Goal: Task Accomplishment & Management: Use online tool/utility

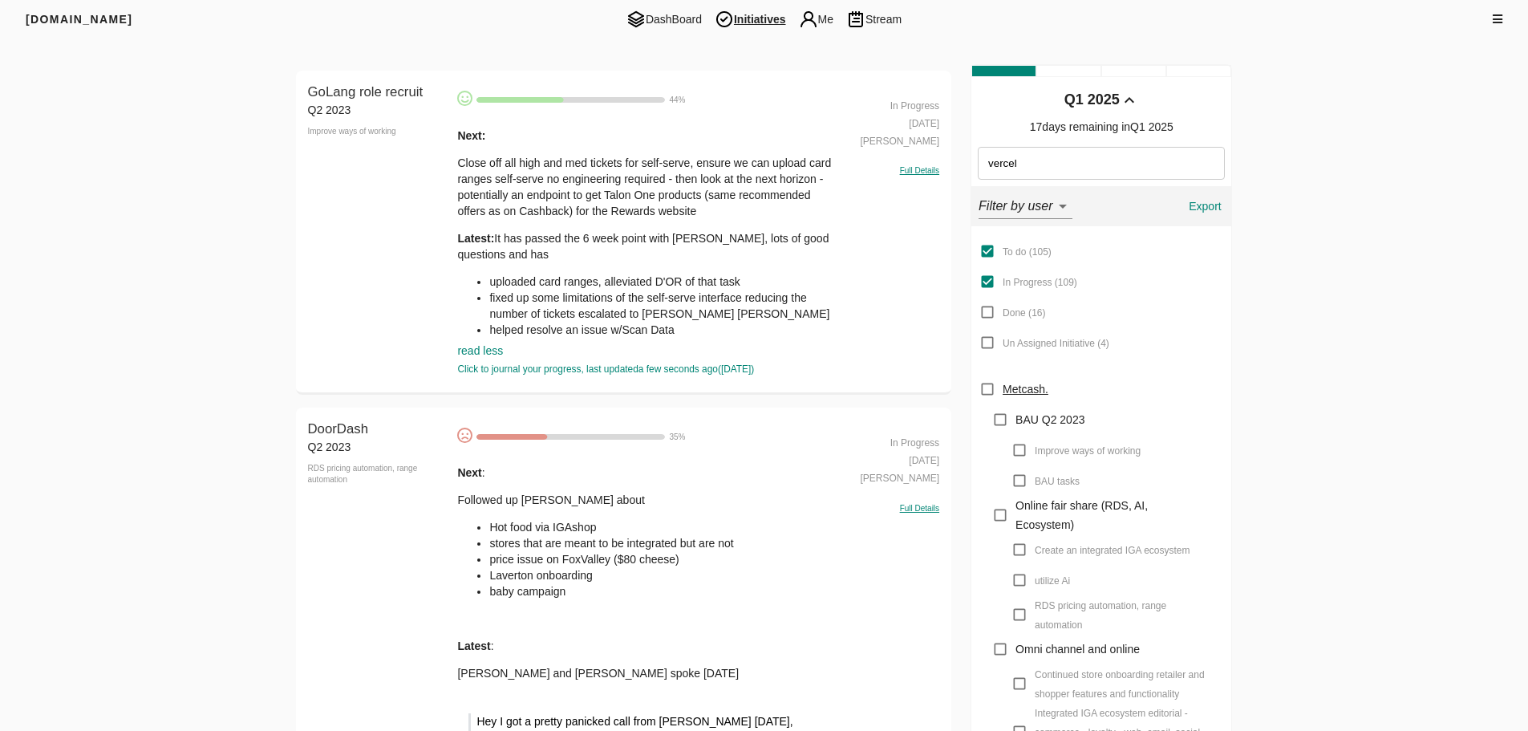
type input "vercel"
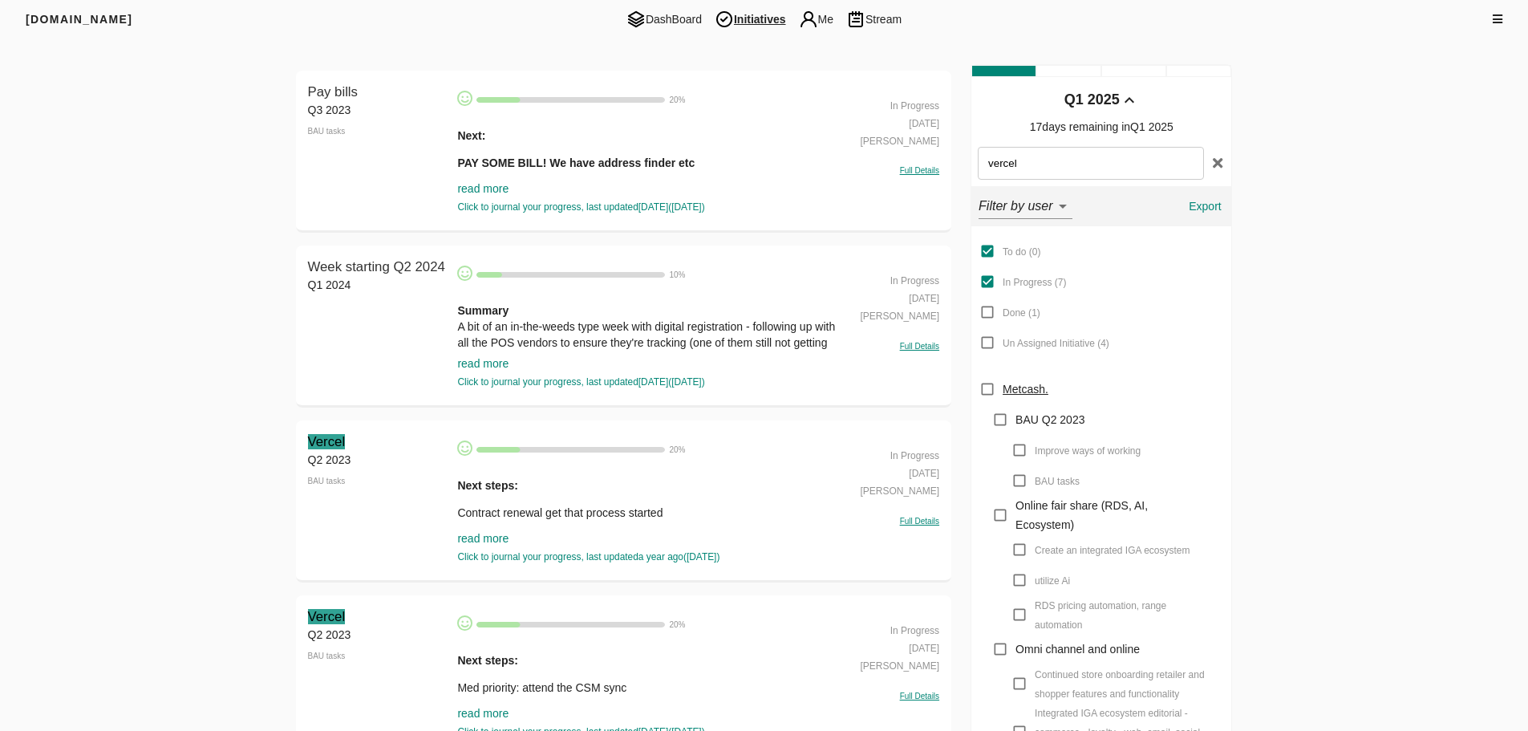
click at [497, 537] on link "read more" at bounding box center [482, 538] width 51 height 13
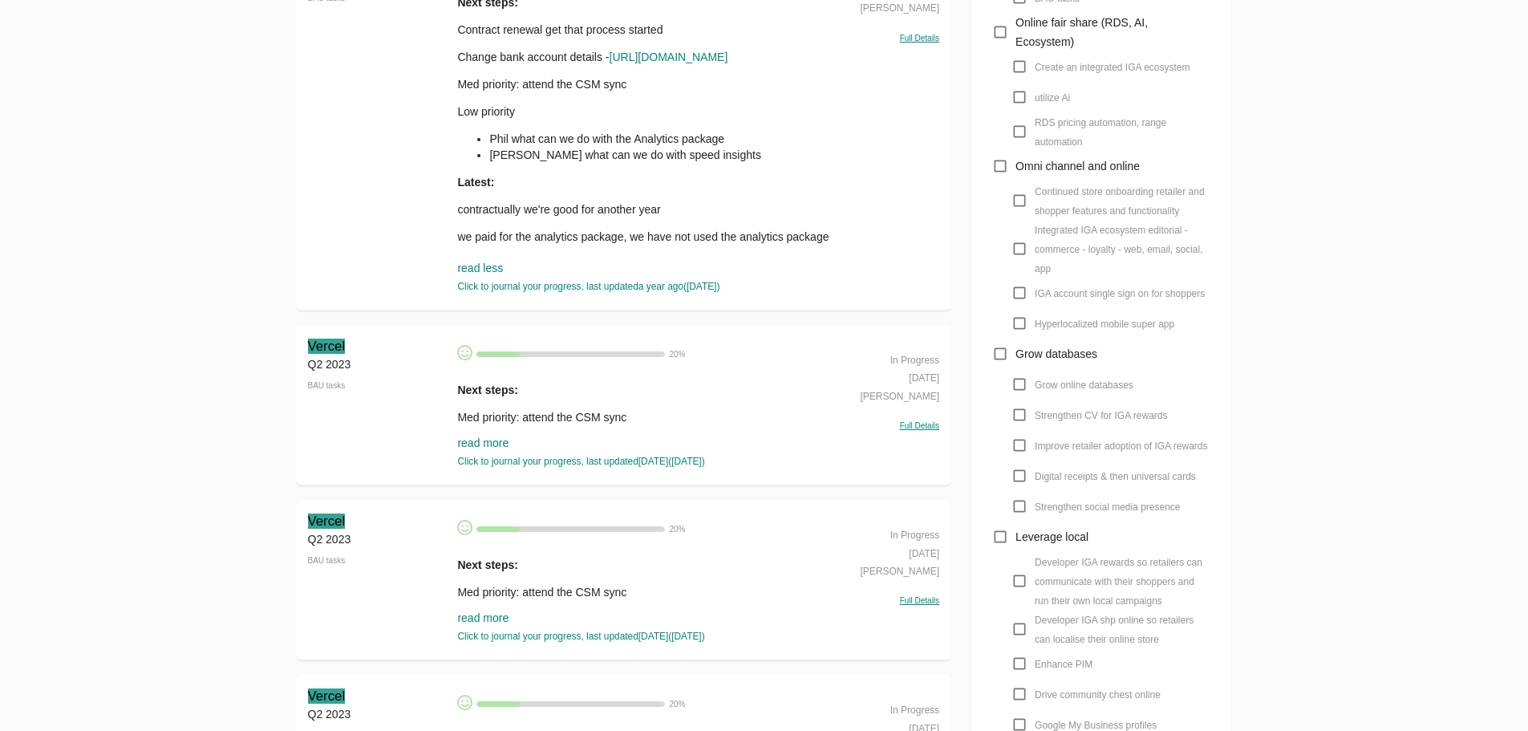
scroll to position [241, 0]
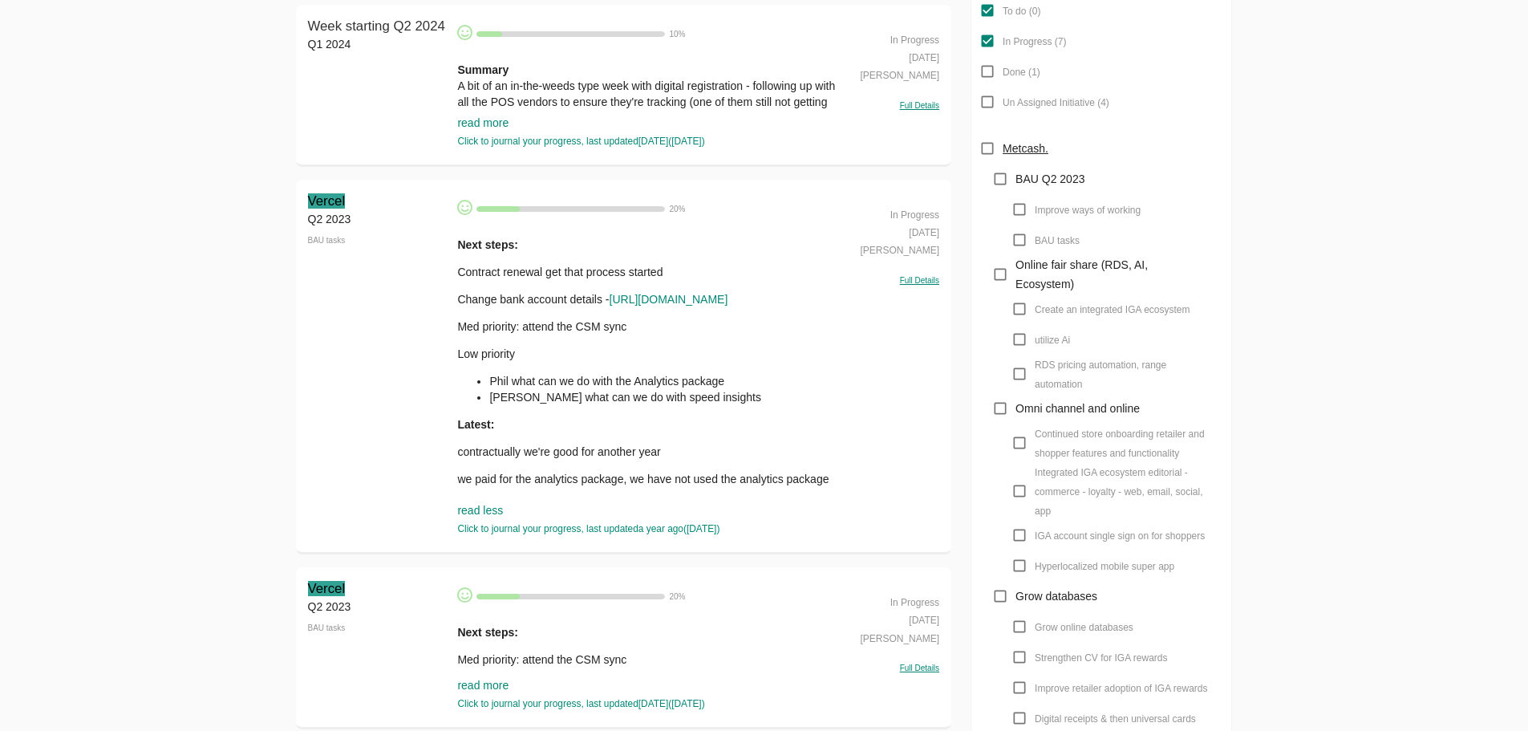
click at [600, 269] on p "Contract renewal get that process started" at bounding box center [646, 272] width 379 height 16
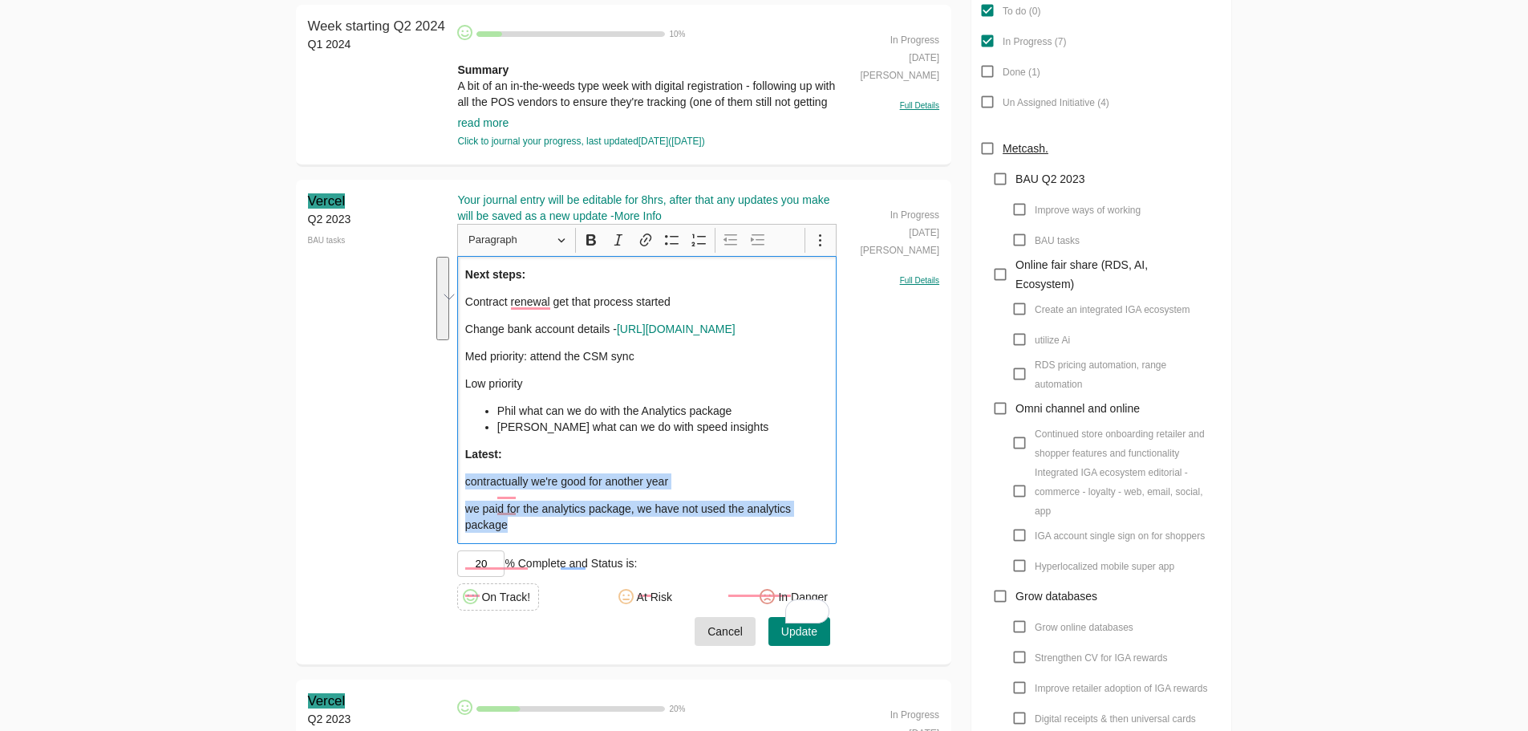
drag, startPoint x: 731, startPoint y: 606, endPoint x: 650, endPoint y: 534, distance: 109.1
click at [650, 534] on div "Next steps: Contract renewal get that process started Change bank account detai…" at bounding box center [646, 400] width 379 height 288
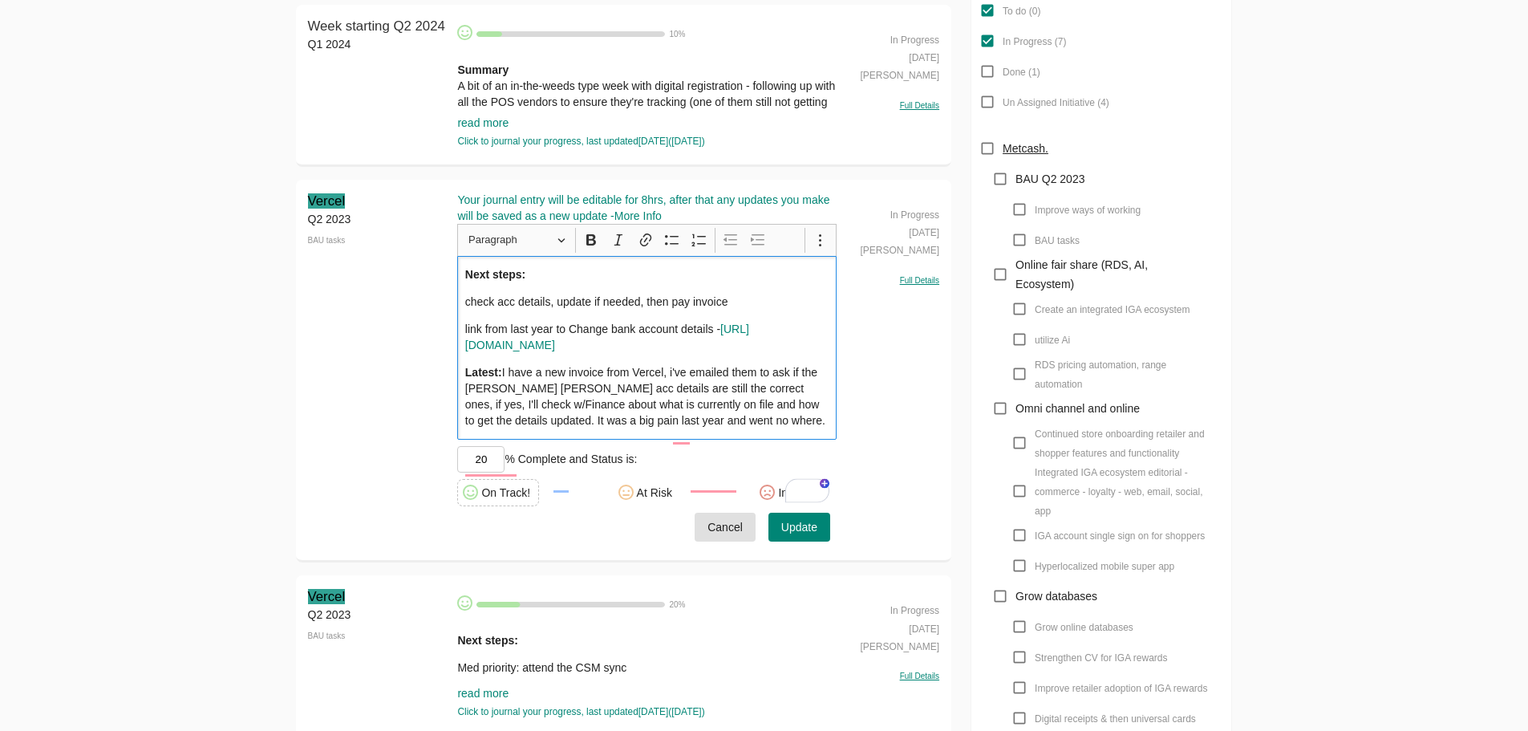
click at [817, 542] on button "Update" at bounding box center [799, 527] width 62 height 30
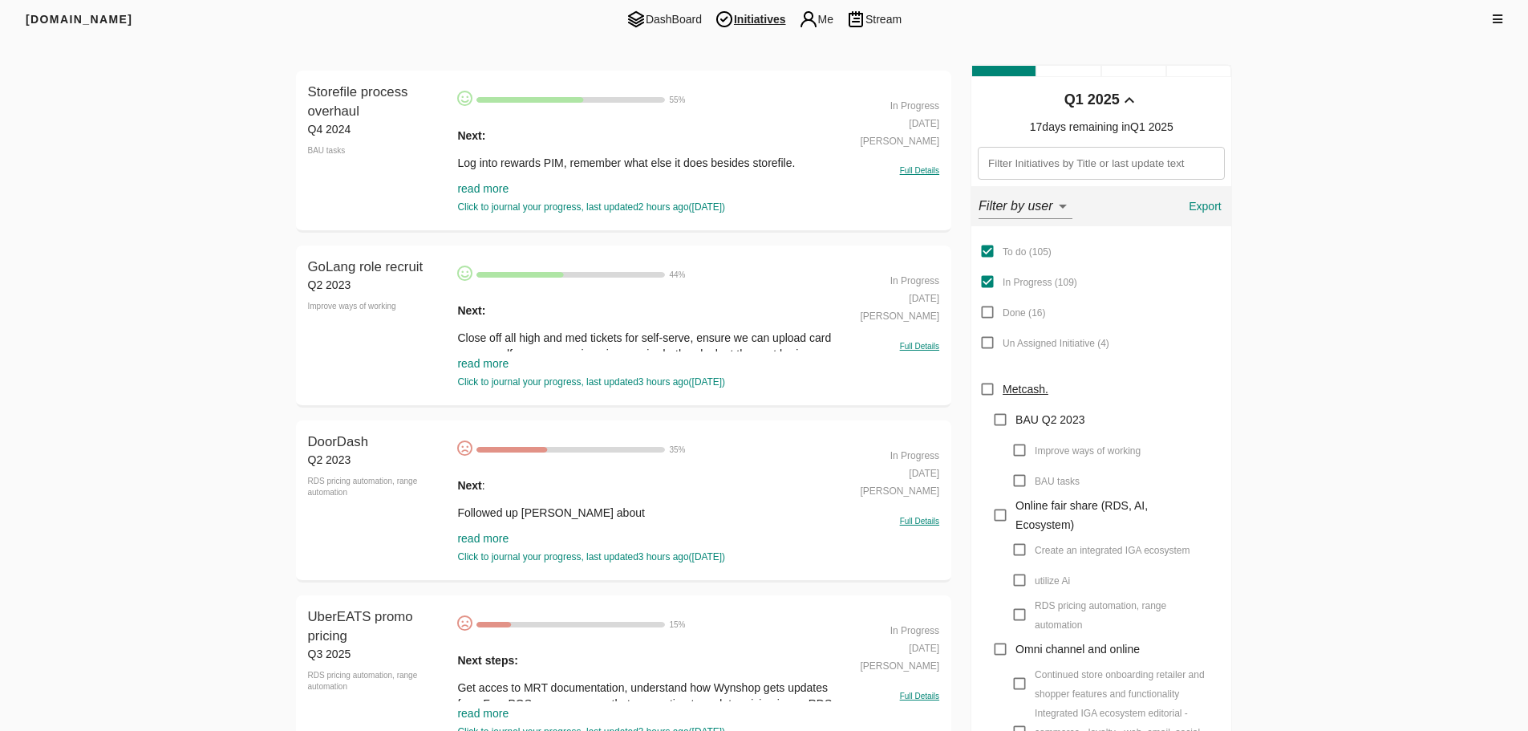
click at [1096, 161] on input "text" at bounding box center [1101, 163] width 247 height 33
type input "vercel"
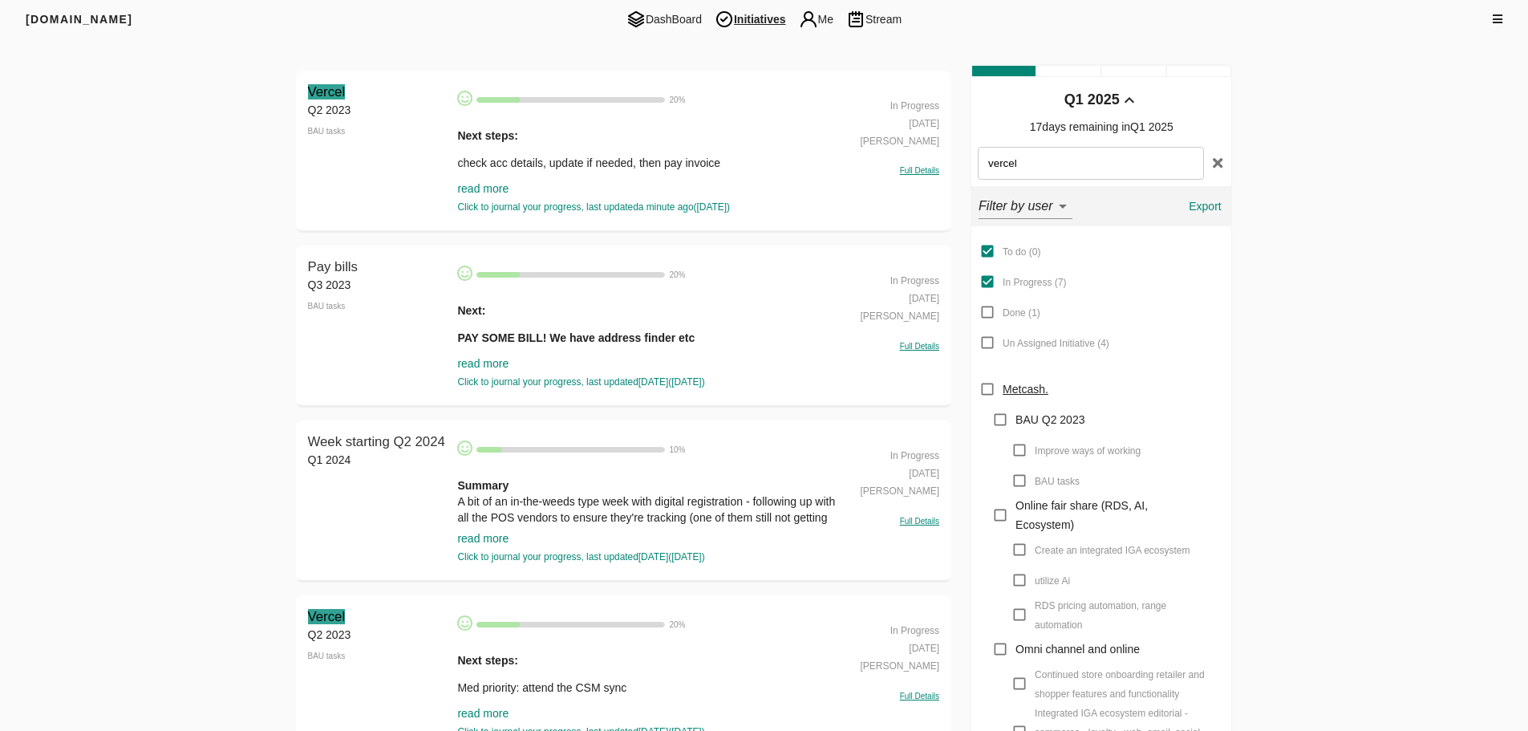
click at [326, 106] on div "Q2 2023" at bounding box center [379, 110] width 142 height 16
click at [472, 164] on p "check acc details, update if needed, then pay invoice" at bounding box center [646, 163] width 379 height 16
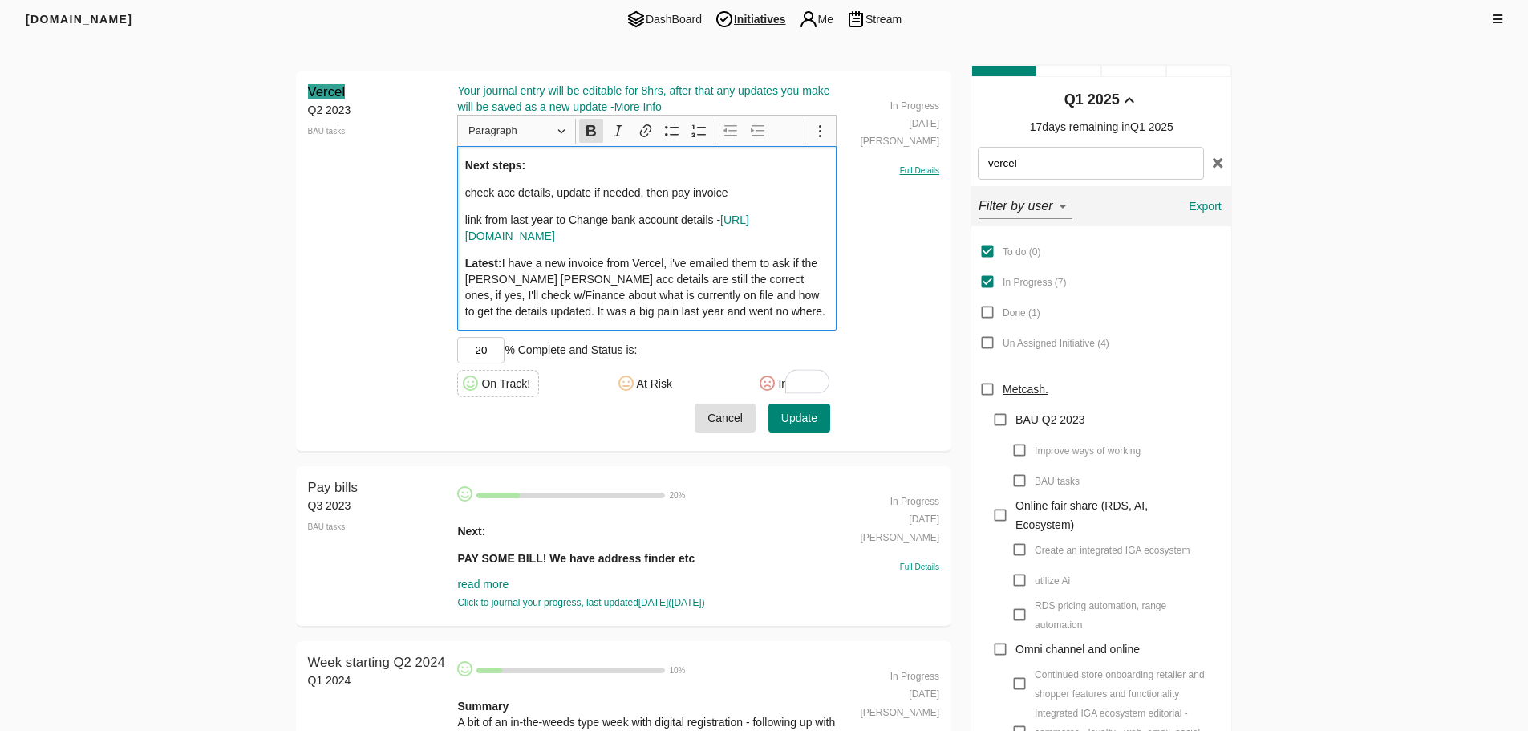
click at [472, 164] on strong "Next steps:" at bounding box center [495, 165] width 60 height 13
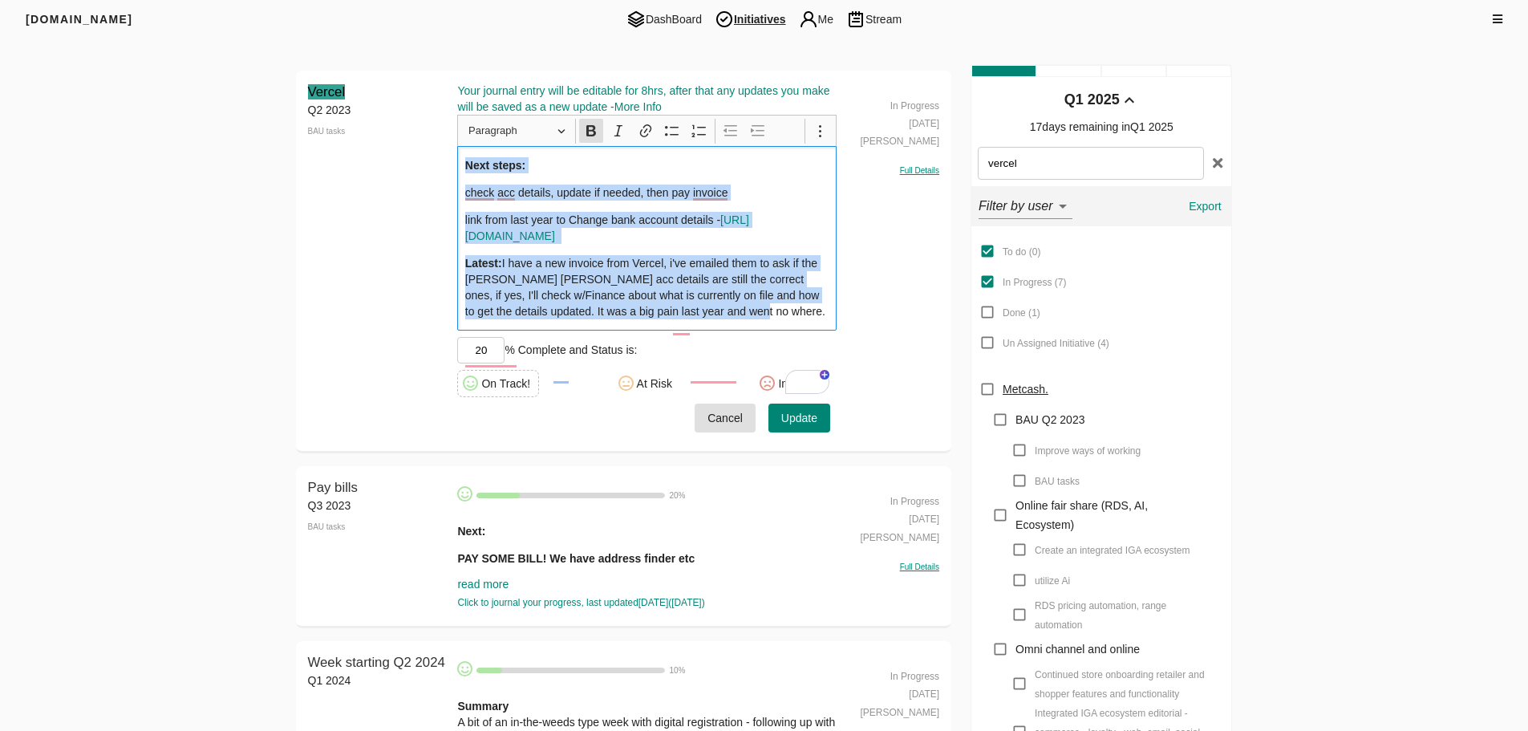
copy div "Next steps: check acc details, update if needed, then pay invoice link from las…"
click at [747, 433] on button "Cancel" at bounding box center [725, 418] width 61 height 30
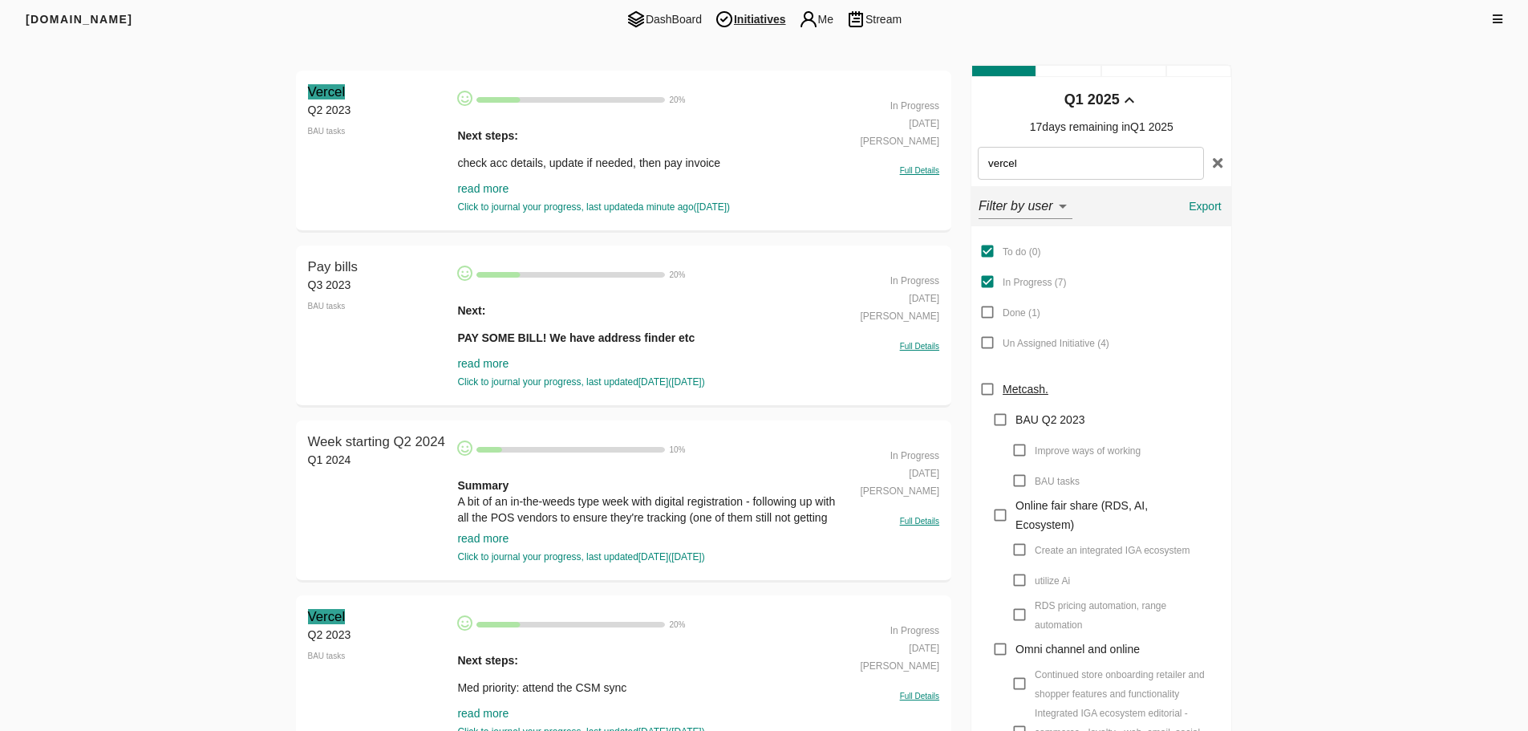
drag, startPoint x: 693, startPoint y: 1, endPoint x: 473, endPoint y: 18, distance: 220.4
click at [473, 18] on div "DashBoard Initiatives Me Stream" at bounding box center [764, 19] width 1034 height 19
click at [675, 17] on span "DashBoard" at bounding box center [664, 19] width 88 height 19
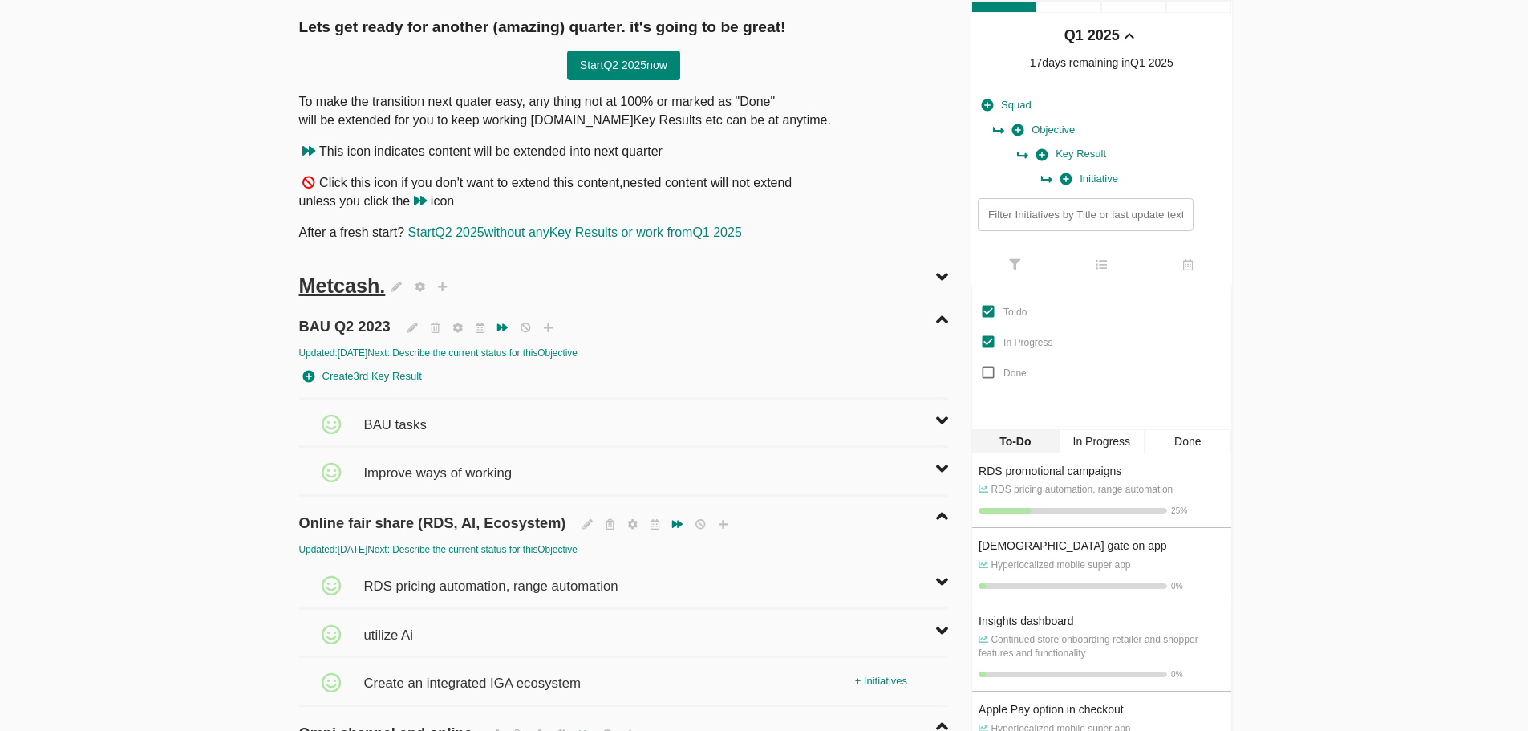
scroll to position [241, 0]
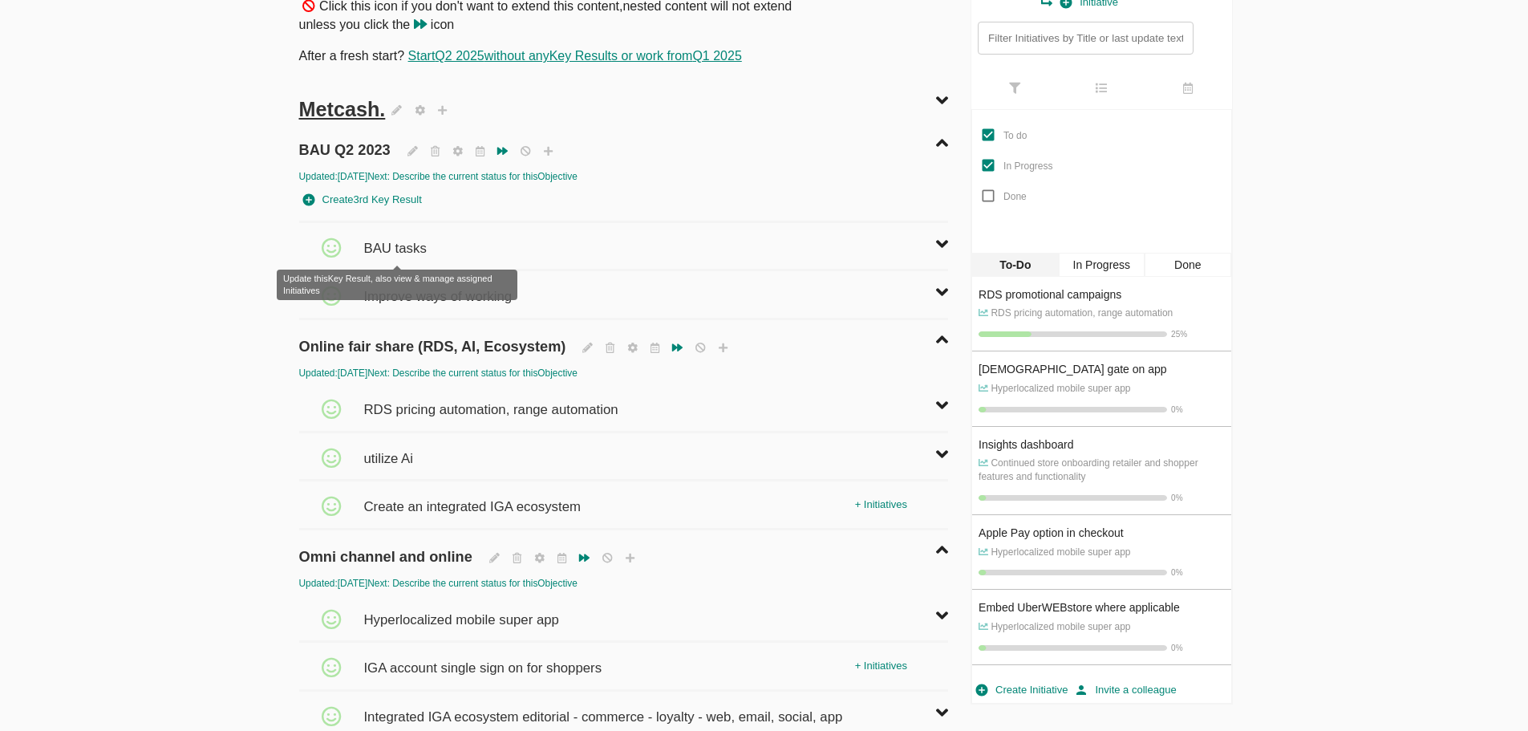
click at [386, 256] on span "BAU tasks" at bounding box center [396, 240] width 67 height 35
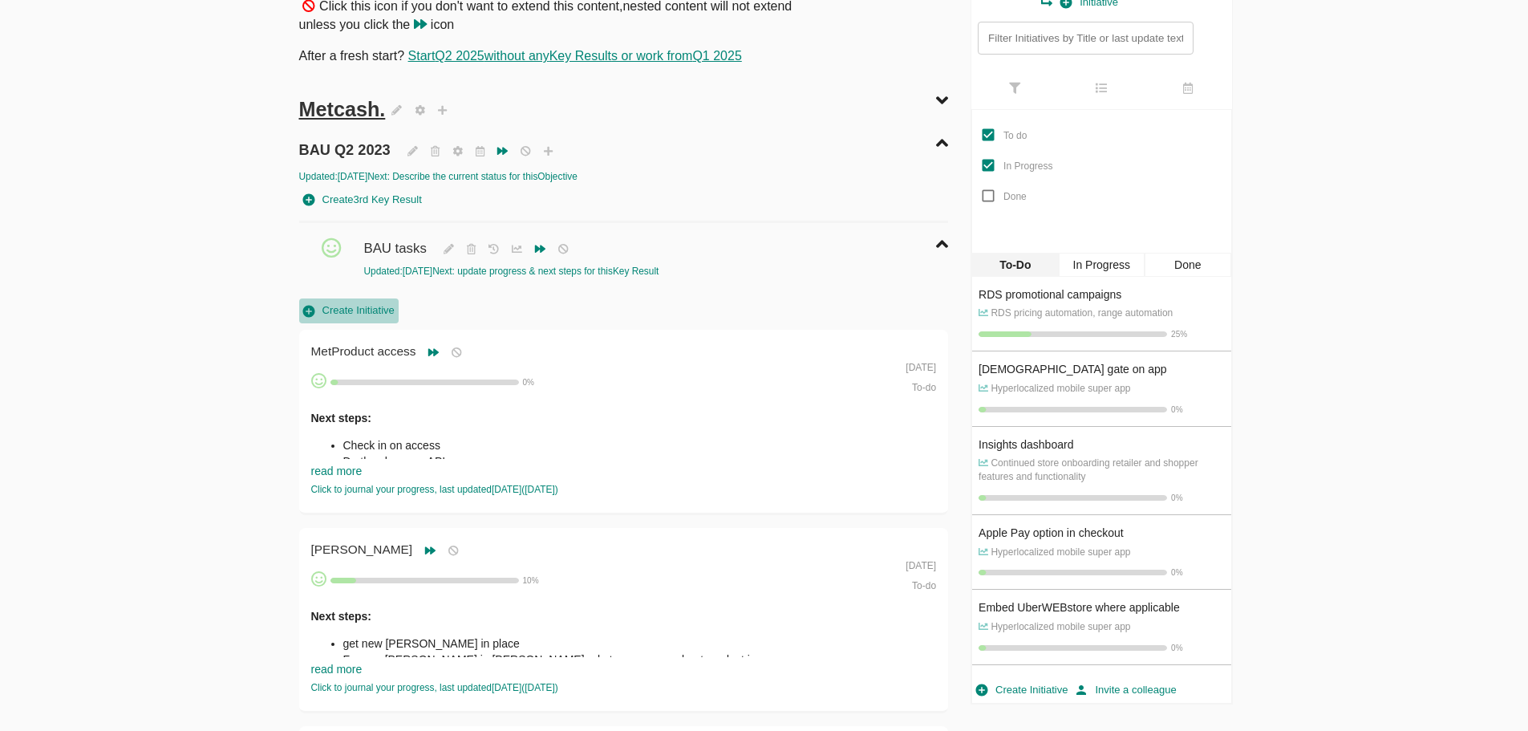
click at [371, 314] on span "Create Initiative" at bounding box center [348, 311] width 91 height 18
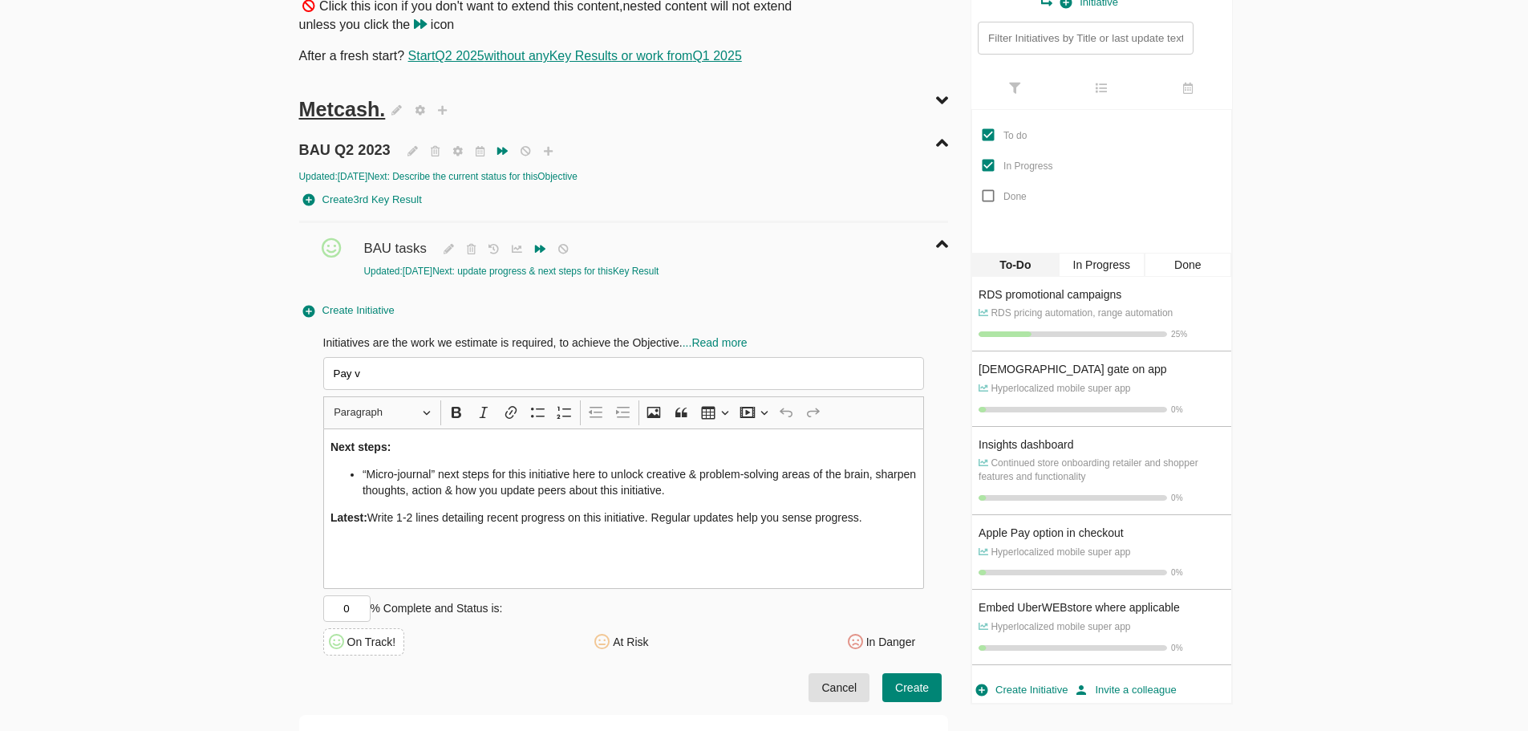
scroll to position [0, 0]
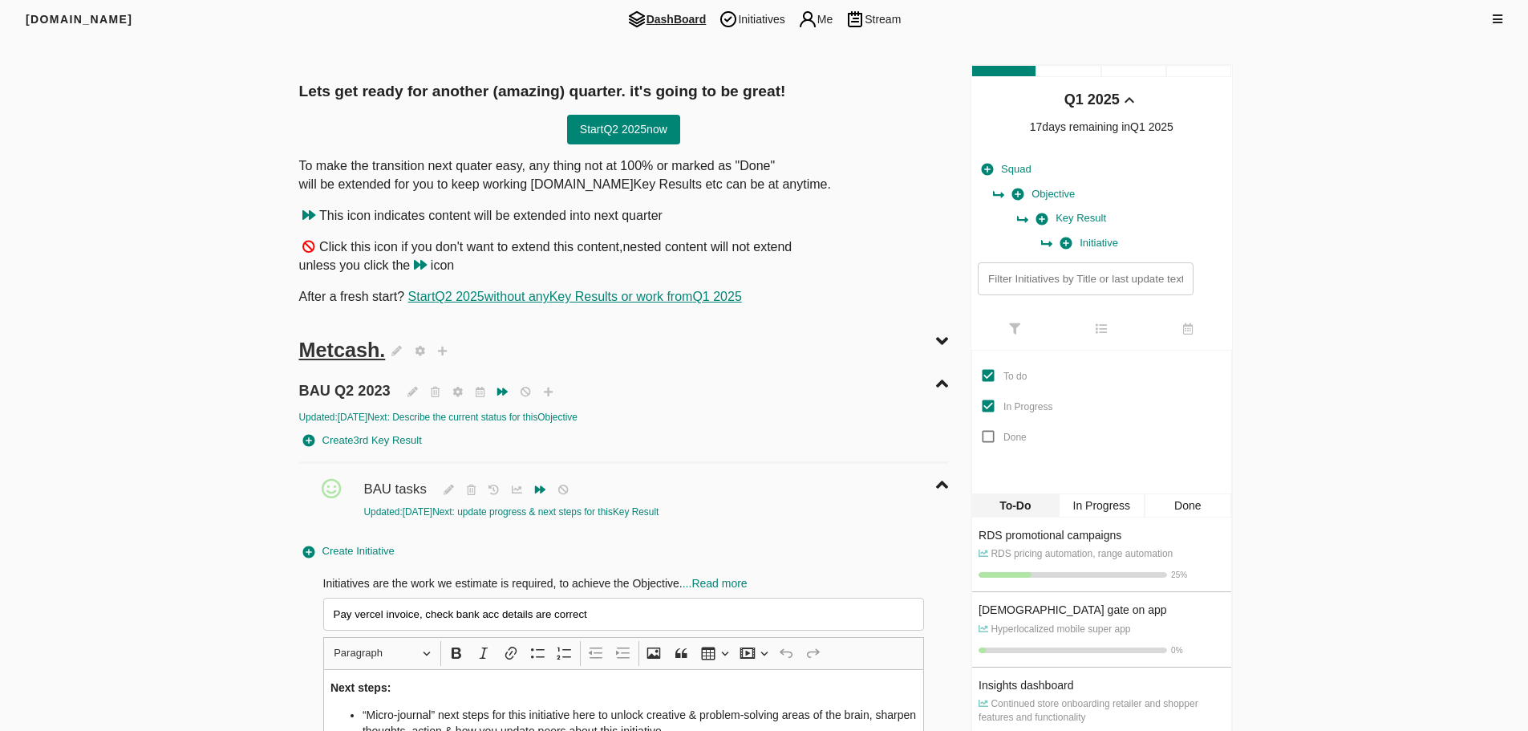
type input "Pay vercel invoice, check bank acc details are correct"
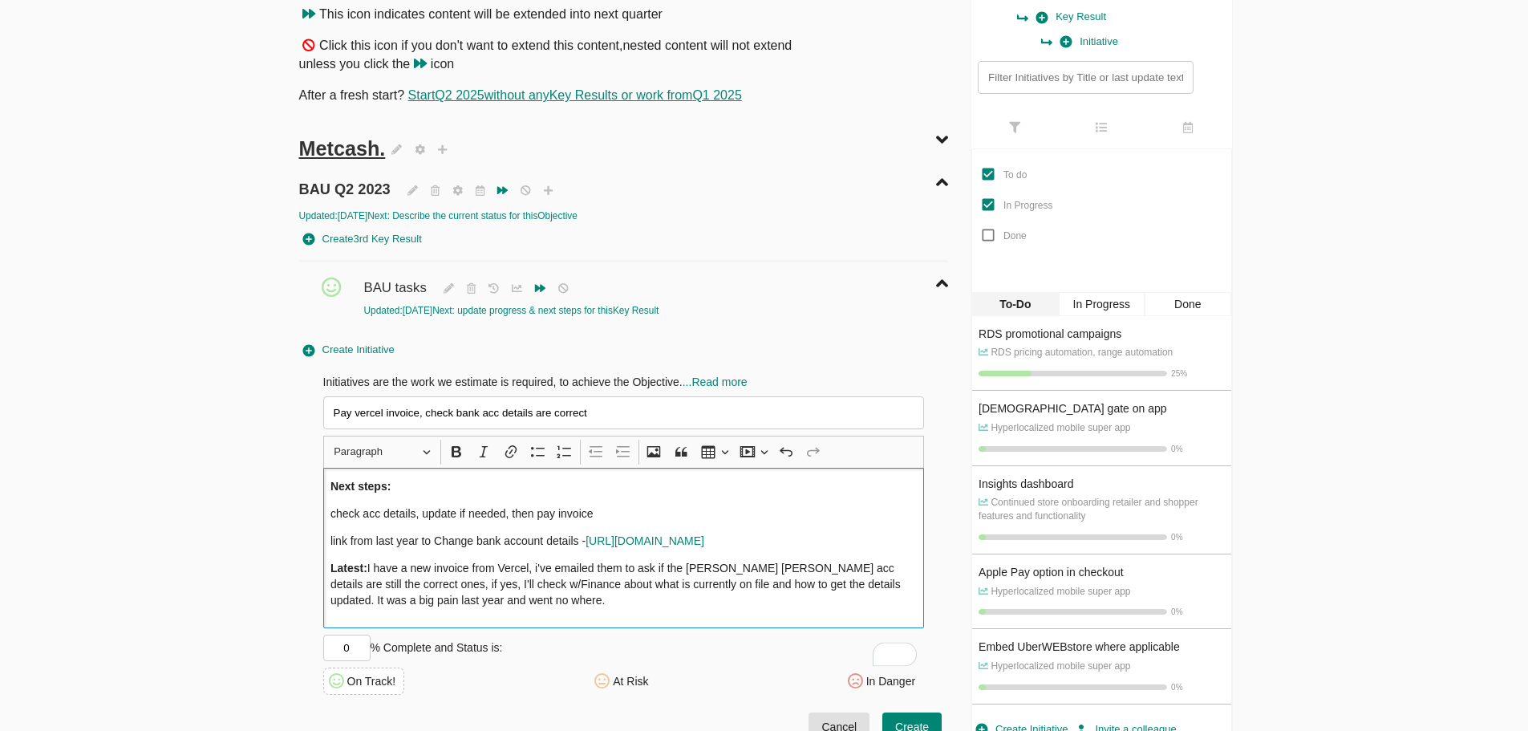
scroll to position [302, 0]
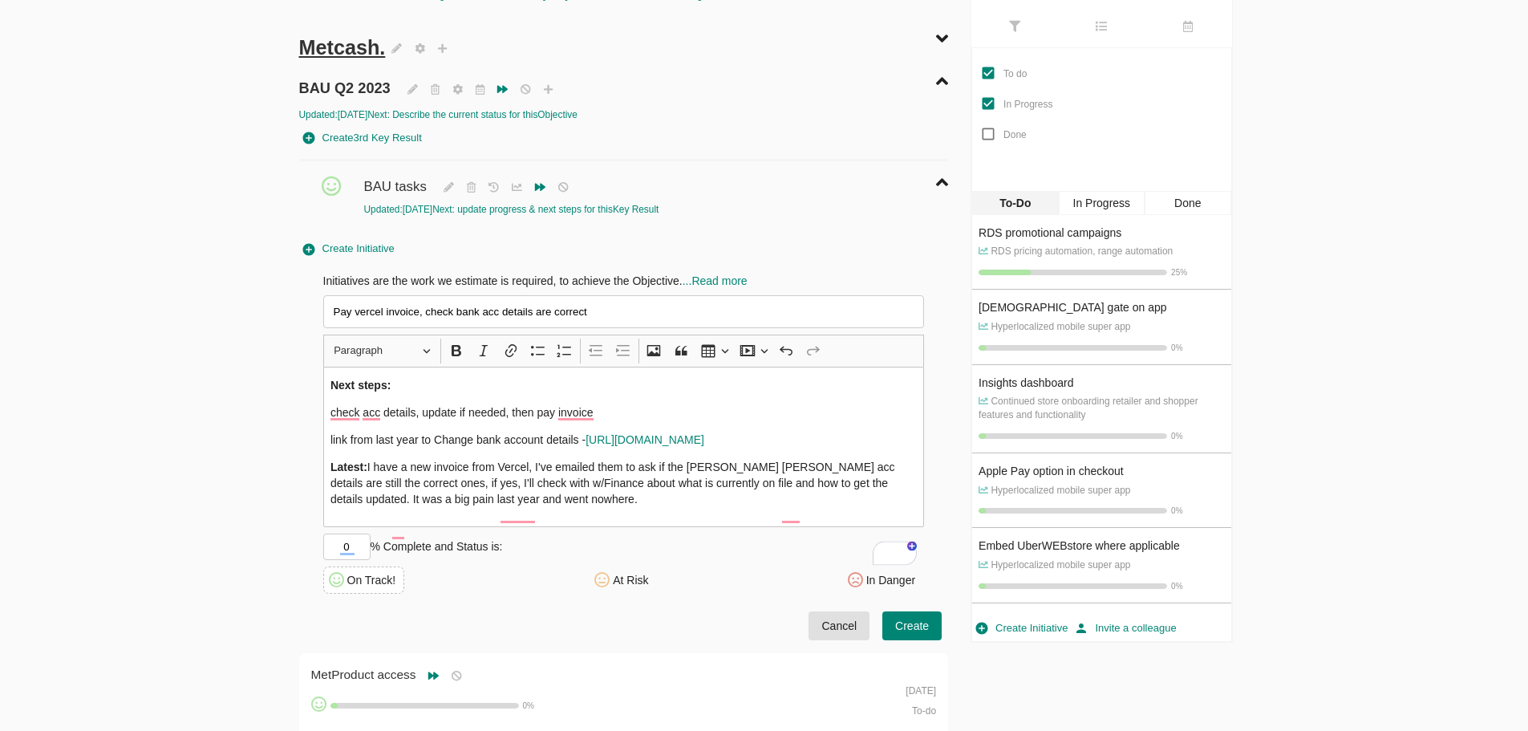
drag, startPoint x: 367, startPoint y: 578, endPoint x: 257, endPoint y: 566, distance: 109.7
type input "15"
click at [917, 636] on span "Create" at bounding box center [912, 626] width 34 height 20
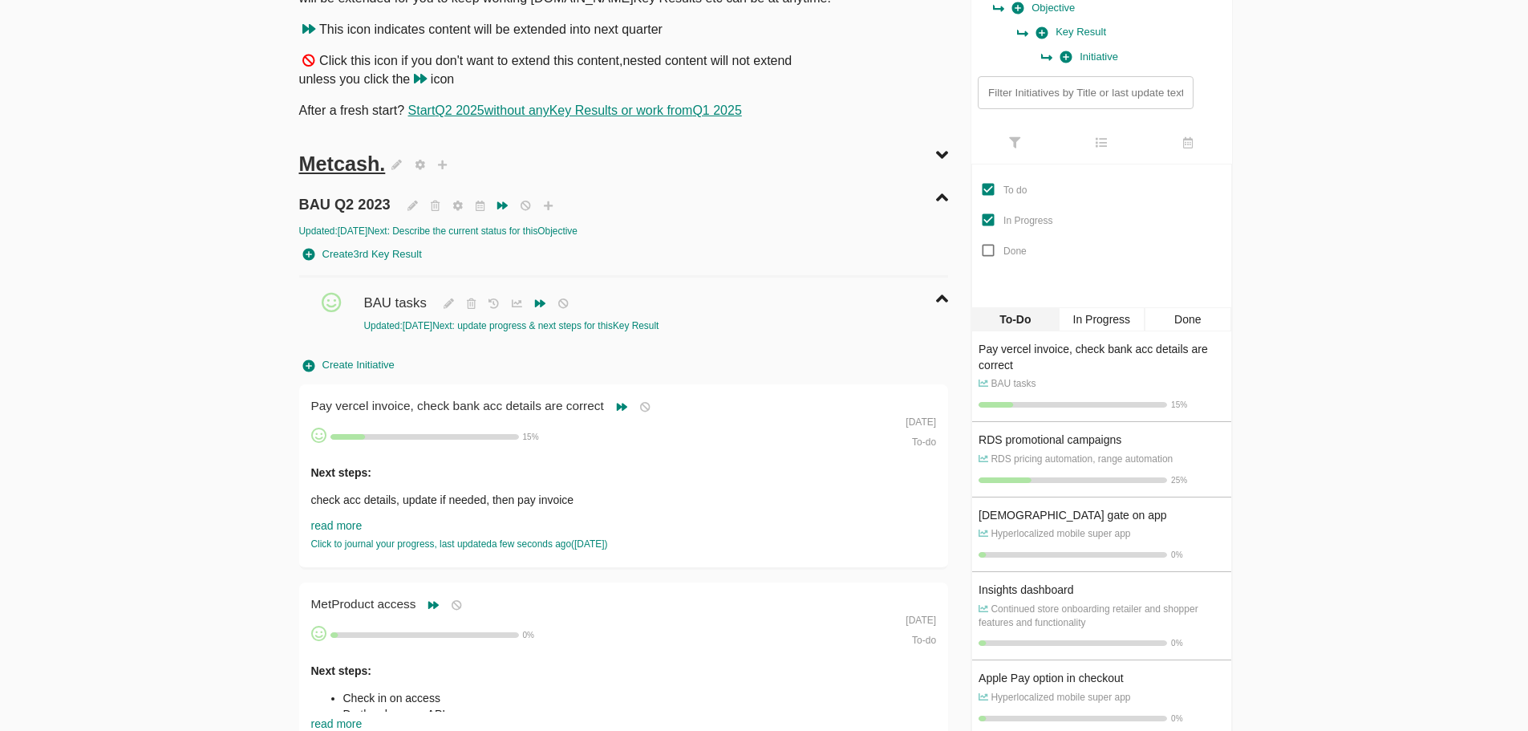
scroll to position [0, 0]
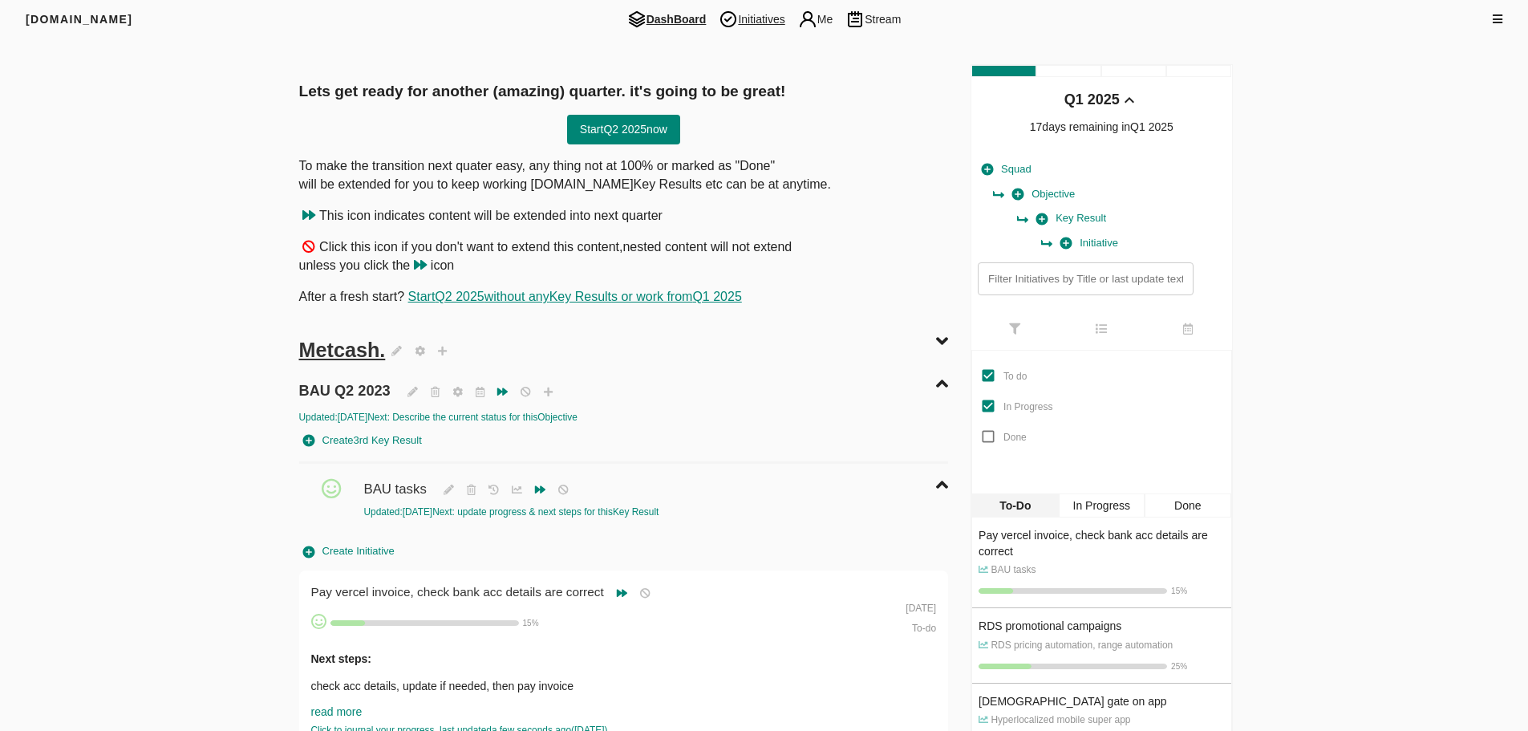
click at [774, 22] on span "Initiatives" at bounding box center [751, 19] width 79 height 19
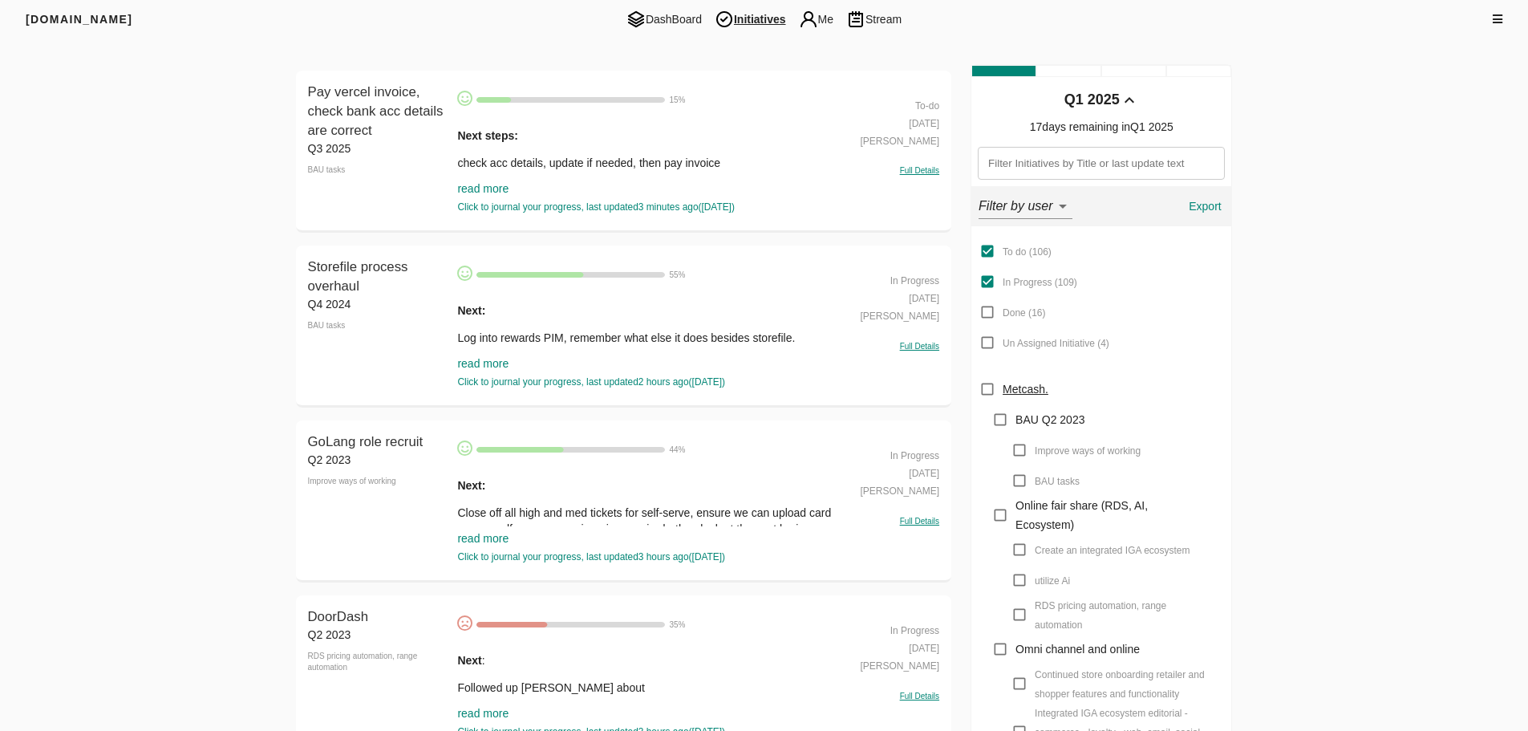
click at [491, 186] on link "read more" at bounding box center [482, 188] width 51 height 13
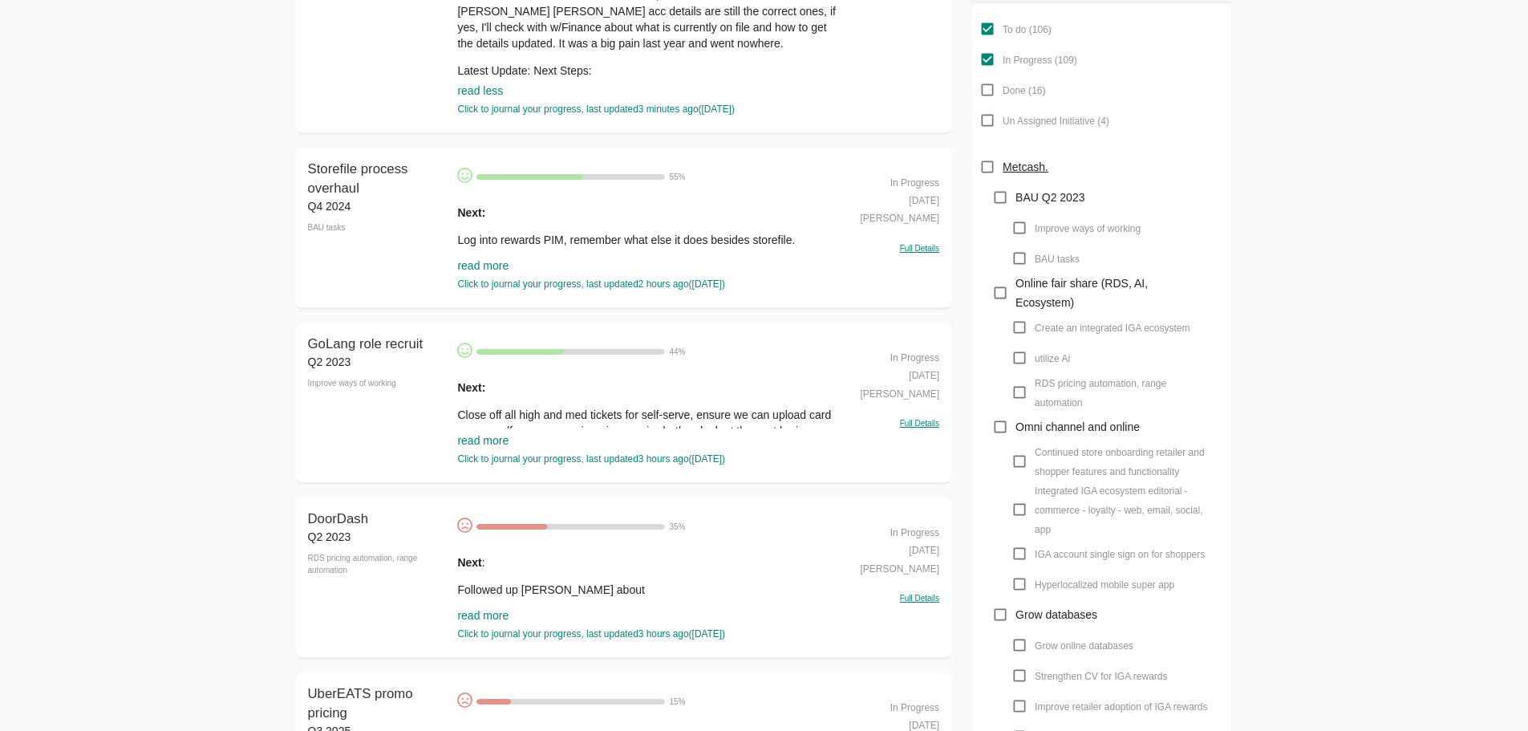
scroll to position [241, 0]
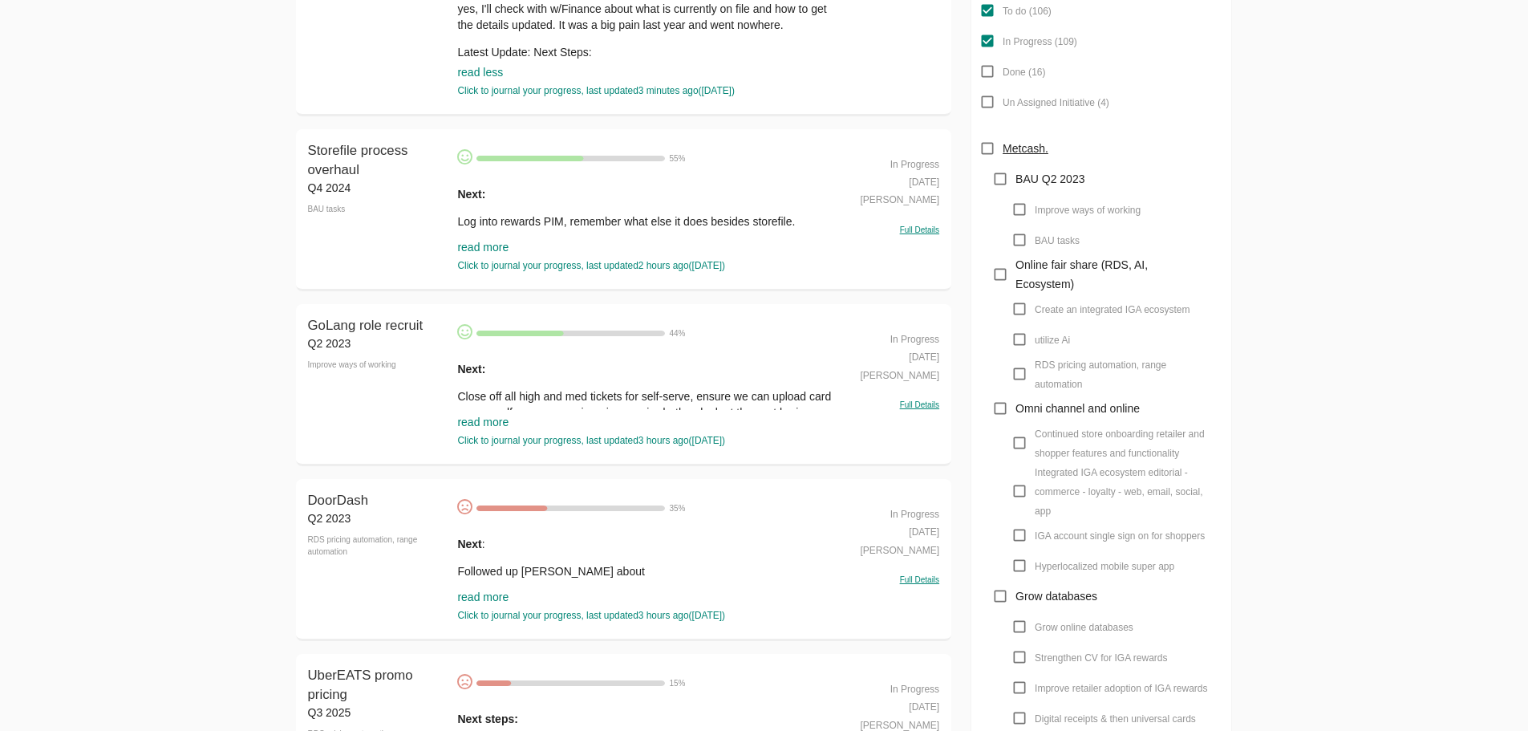
click at [496, 253] on link "read more" at bounding box center [482, 247] width 51 height 13
